Goal: Communication & Community: Answer question/provide support

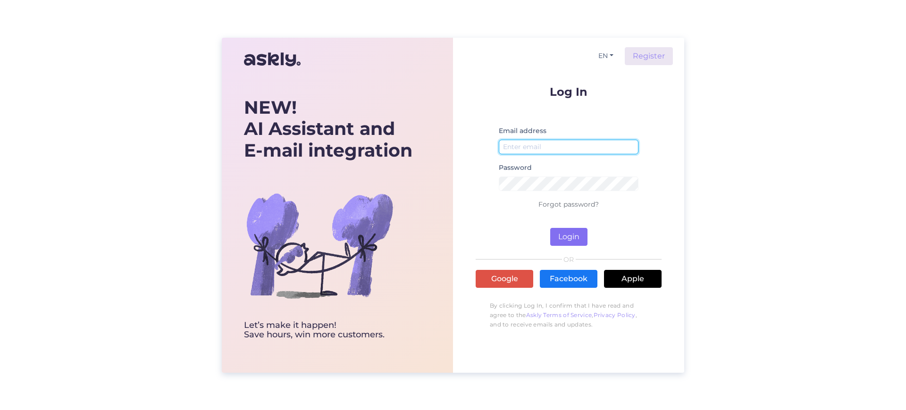
type input "[EMAIL_ADDRESS][DOMAIN_NAME]"
click at [566, 234] on button "Login" at bounding box center [568, 237] width 37 height 18
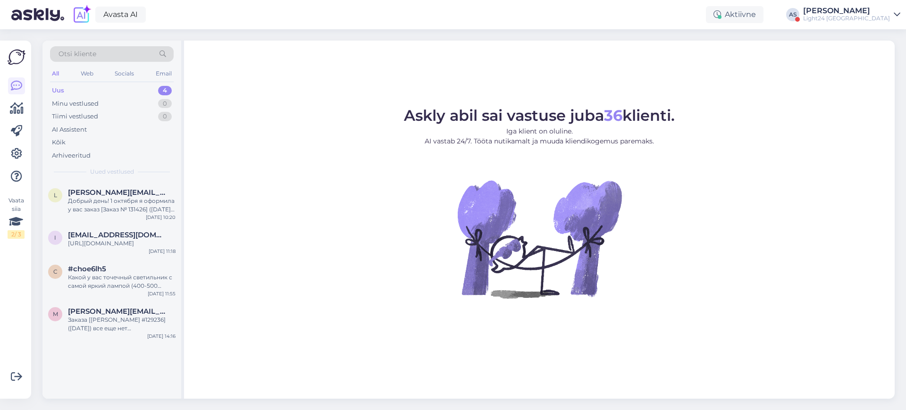
click at [883, 20] on div "Light24 [GEOGRAPHIC_DATA]" at bounding box center [847, 19] width 87 height 8
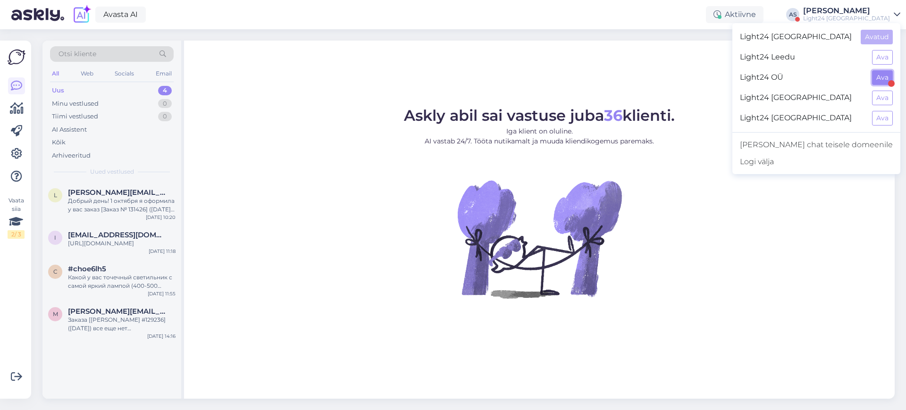
click at [888, 77] on button "Ava" at bounding box center [882, 77] width 21 height 15
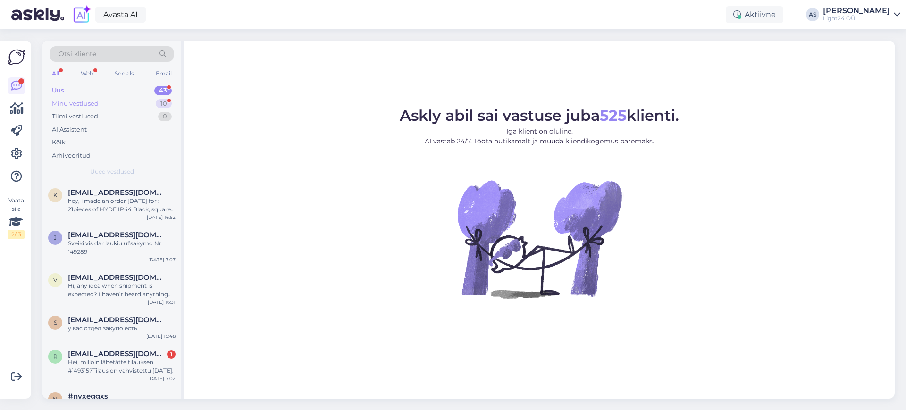
click at [92, 101] on div "Minu vestlused" at bounding box center [75, 103] width 47 height 9
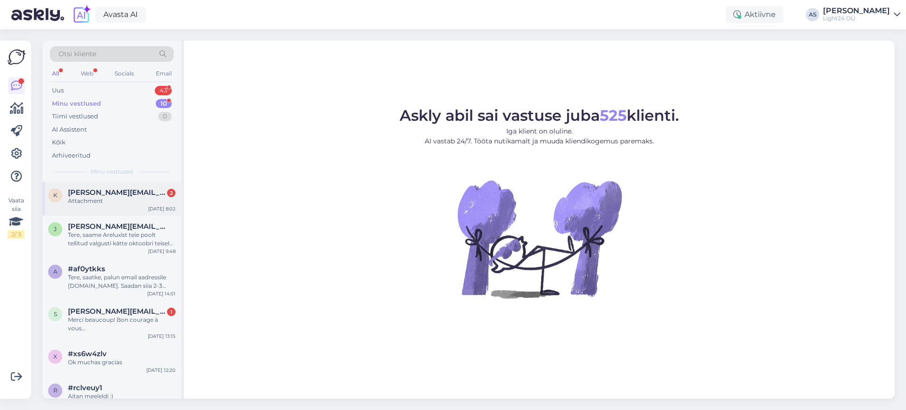
click at [102, 201] on div "Attachment" at bounding box center [122, 201] width 108 height 8
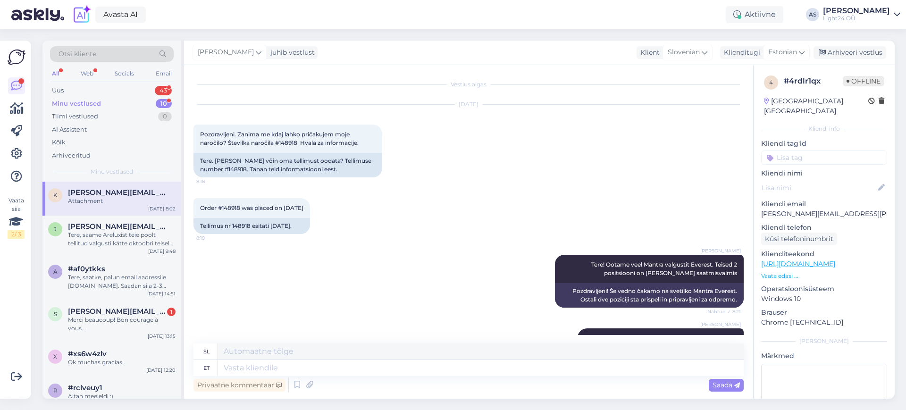
scroll to position [516, 0]
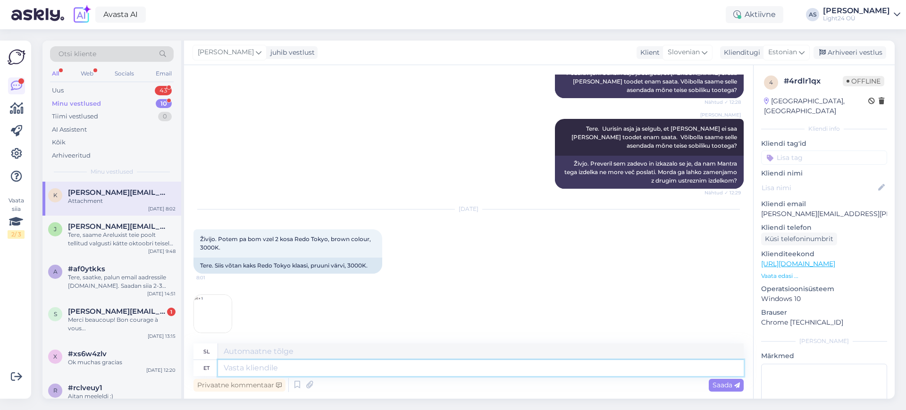
click at [282, 365] on textarea at bounding box center [481, 368] width 526 height 16
type textarea "Tere,"
type textarea "Živjo,"
type textarea "Tere, selg"
type textarea "Živjo, nazaj"
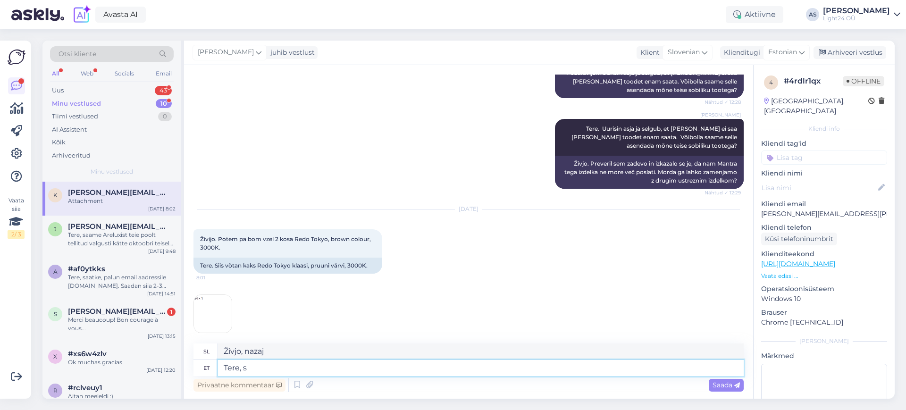
type textarea "Tere,"
type textarea "Živjo,"
type textarea "Tere, tellime k"
type textarea "Živjo, naročimo."
type textarea "Tere, tellime kohe"
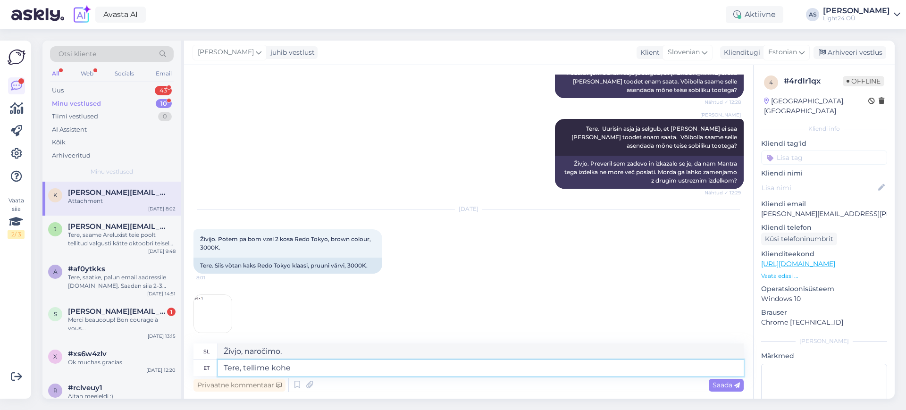
type textarea "Pozdravljeni, naročimo zdaj."
type textarea "Tere, tellime kohe ära. Eeldatavalt j"
type textarea "Pozdravljeni, takoj bomo naročili. [GEOGRAPHIC_DATA]."
type textarea "Tere, tellime kohe ära. Eeldatavalt jõuab"
type textarea "Pozdravljeni, takoj bomo naročili. Predvidoma bo prispelo."
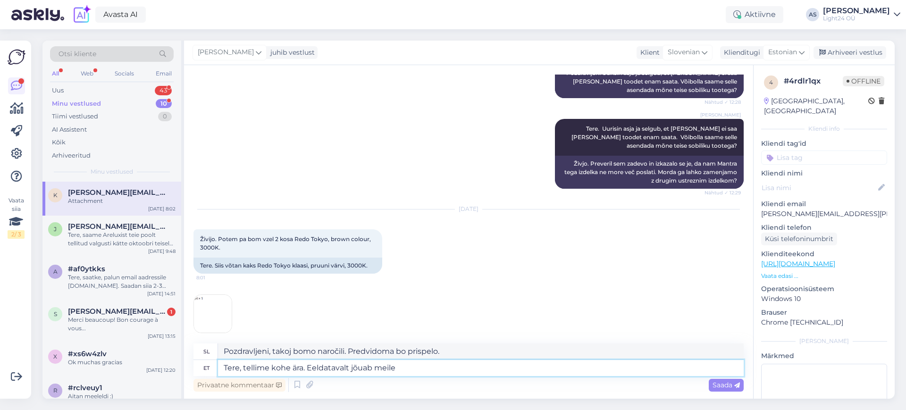
type textarea "Tere, tellime kohe ära. Eeldatavalt jõuab meile"
type textarea "Pozdravljeni, takoj bomo naročili. Predvidoma bo kmalu prispelo."
type textarea "Tere, tellime kohe ära. Eeldatavalt jõuab meile järgmise n"
type textarea "Pozdravljeni, takoj bomo naročili. Pričakujemo, da bo prispelo naslednji [PERSO…"
type textarea "Tere, tellime kohe ära. Eeldatavalt jõuab meile järgmise nädala te"
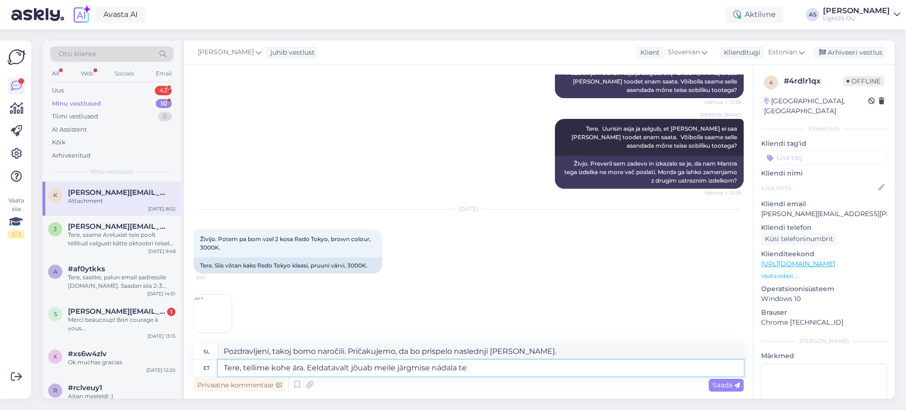
type textarea "Živjo, mi že naročamo. Pričakujemo, da bo prispelo naslednji teden."
type textarea "Tere, tellime kohe ära. Eeldatavalt jõuab meile järgmise nädala teisel p"
type textarea "Živjo, naročamo že. Pričakujemo, da bo prispelo drugega naslednjega tedna."
type textarea "Tere, tellime kohe ära. Eeldatavalt jõuab meile järgmise nädala teisel poolel."
type textarea "Živjo, naročamo že. Predvidoma bo prispelo v drugi polovici naslednjega tedna."
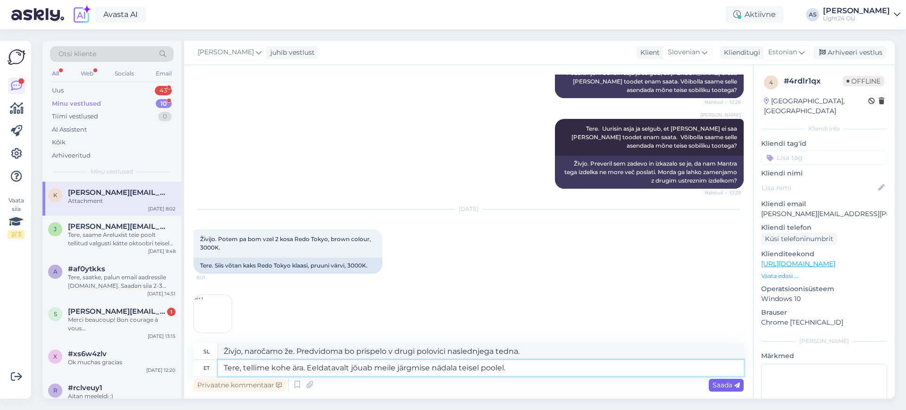
type textarea "Tere, tellime kohe ära. Eeldatavalt jõuab meile järgmise nädala teisel poolel."
click at [725, 387] on span "Saada" at bounding box center [726, 385] width 27 height 8
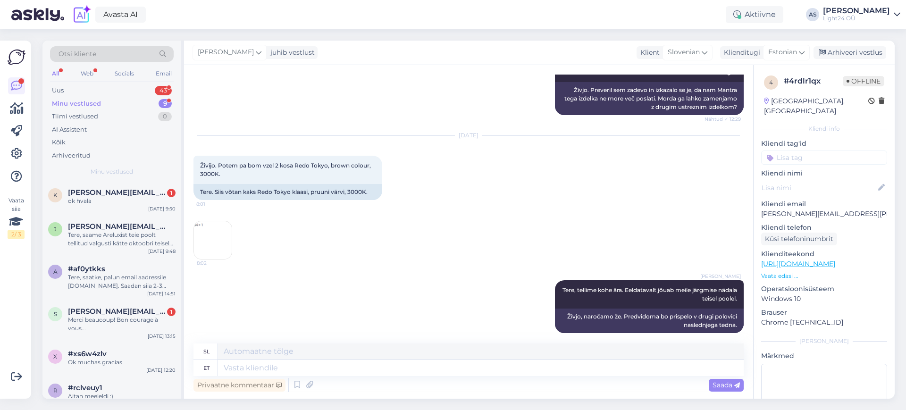
scroll to position [646, 0]
